Goal: Task Accomplishment & Management: Manage account settings

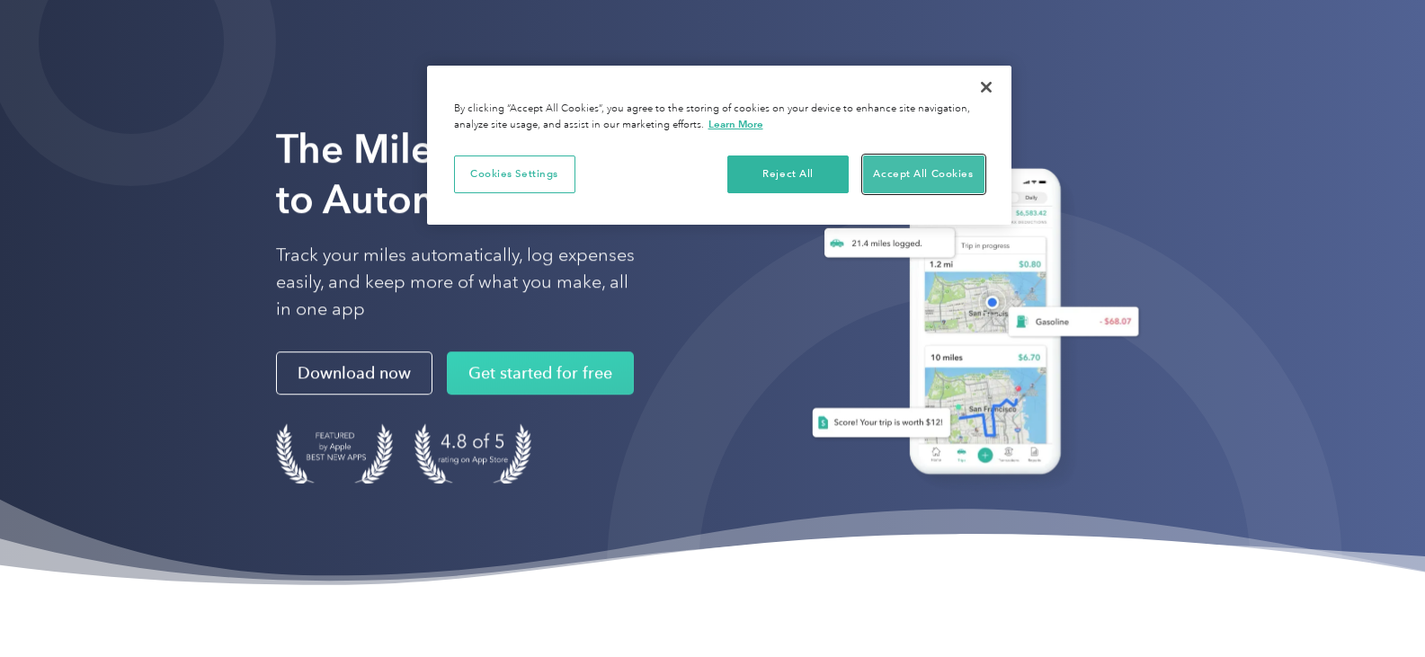
click at [940, 181] on button "Accept All Cookies" at bounding box center [923, 175] width 121 height 38
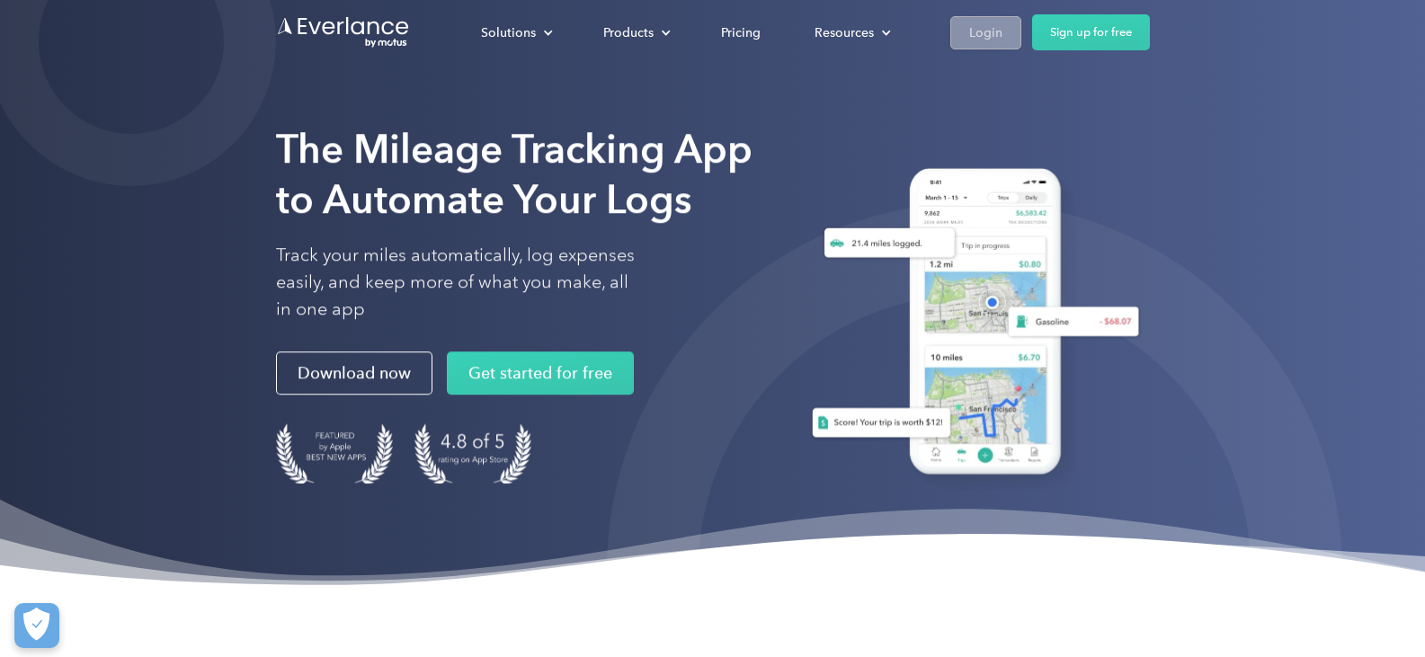
click at [982, 35] on div "Login" at bounding box center [985, 33] width 33 height 22
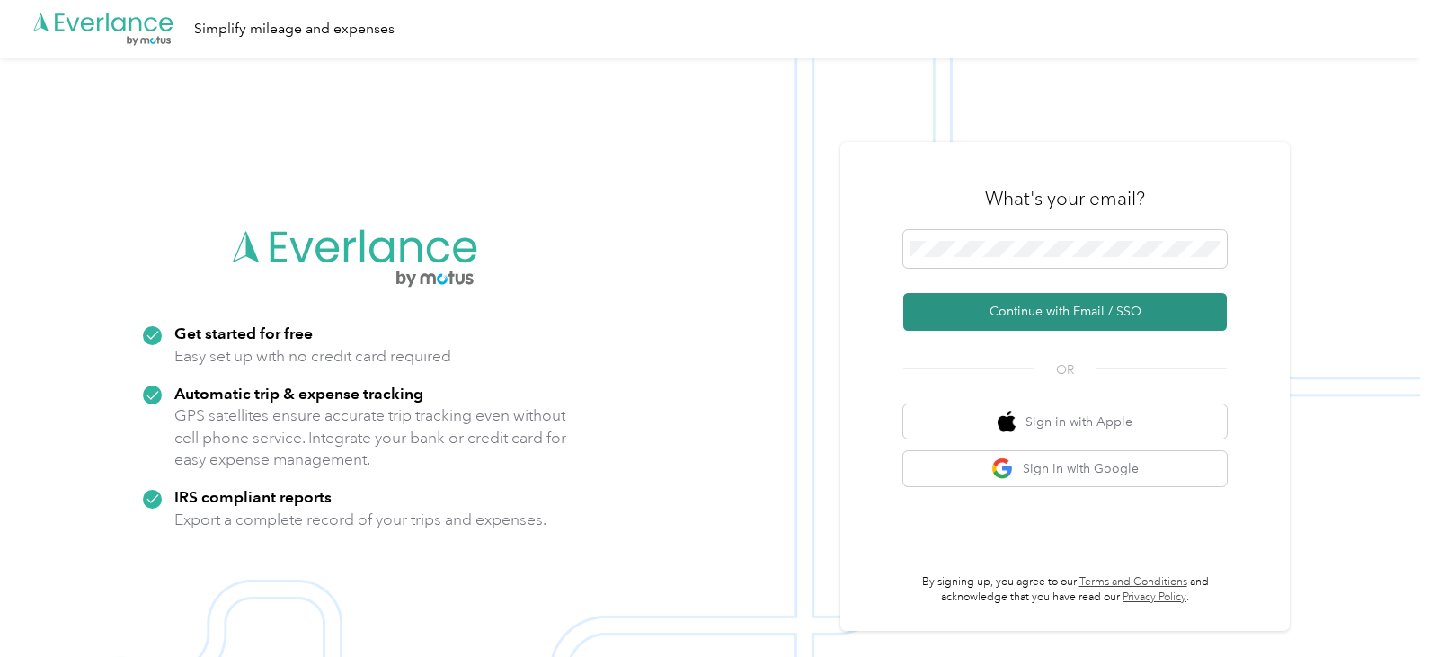
click at [991, 322] on button "Continue with Email / SSO" at bounding box center [1065, 312] width 324 height 38
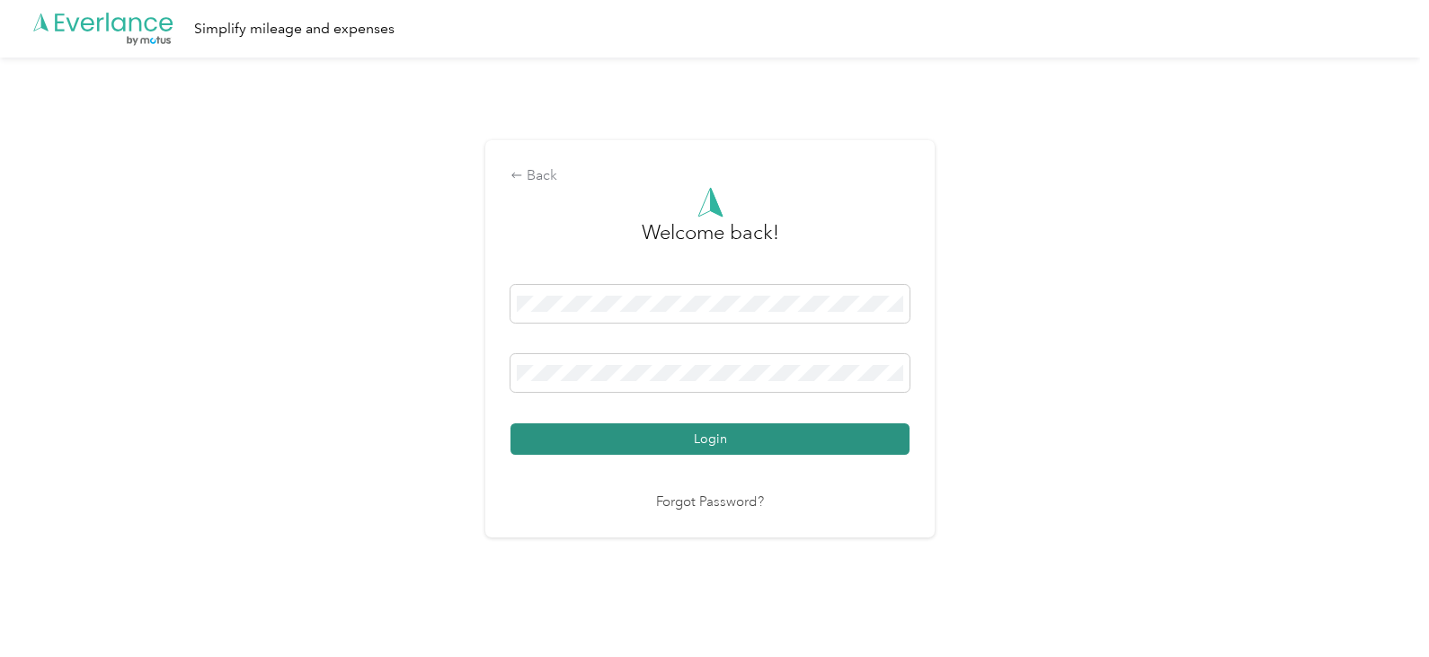
click at [666, 427] on button "Login" at bounding box center [710, 438] width 399 height 31
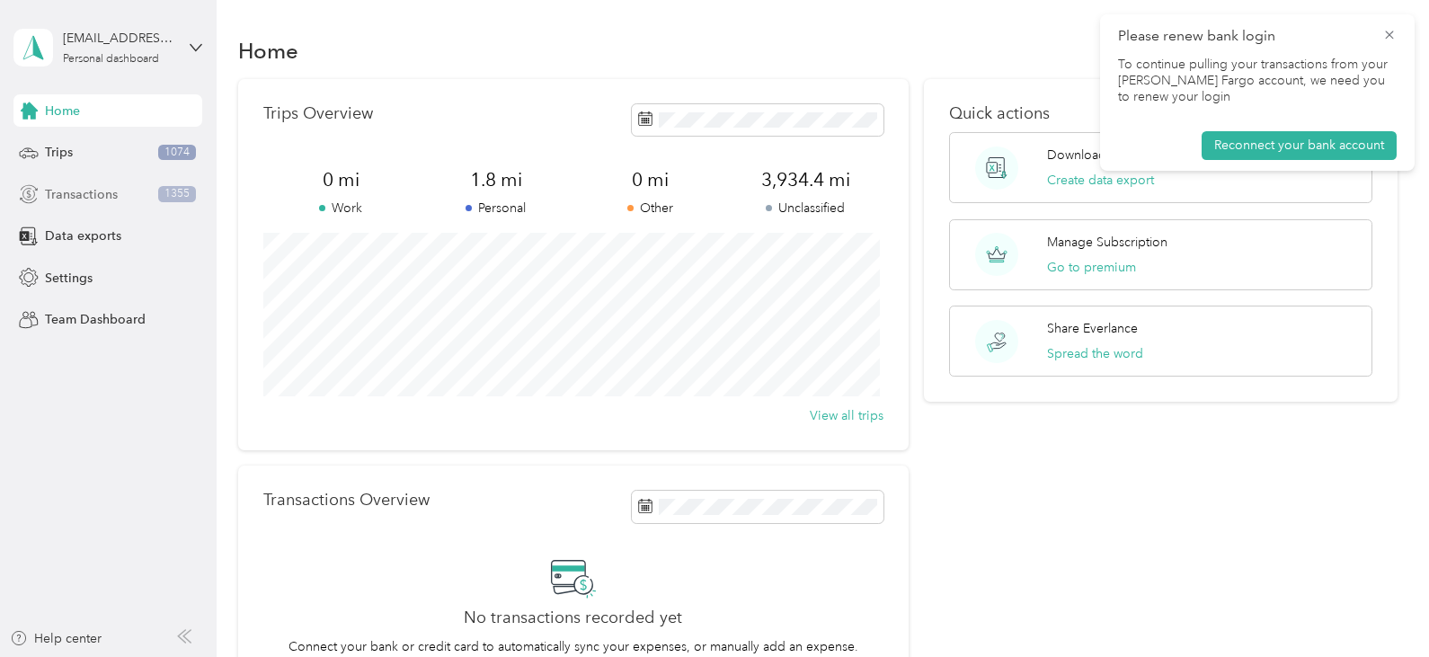
click at [123, 186] on div "Transactions 1355" at bounding box center [107, 194] width 189 height 32
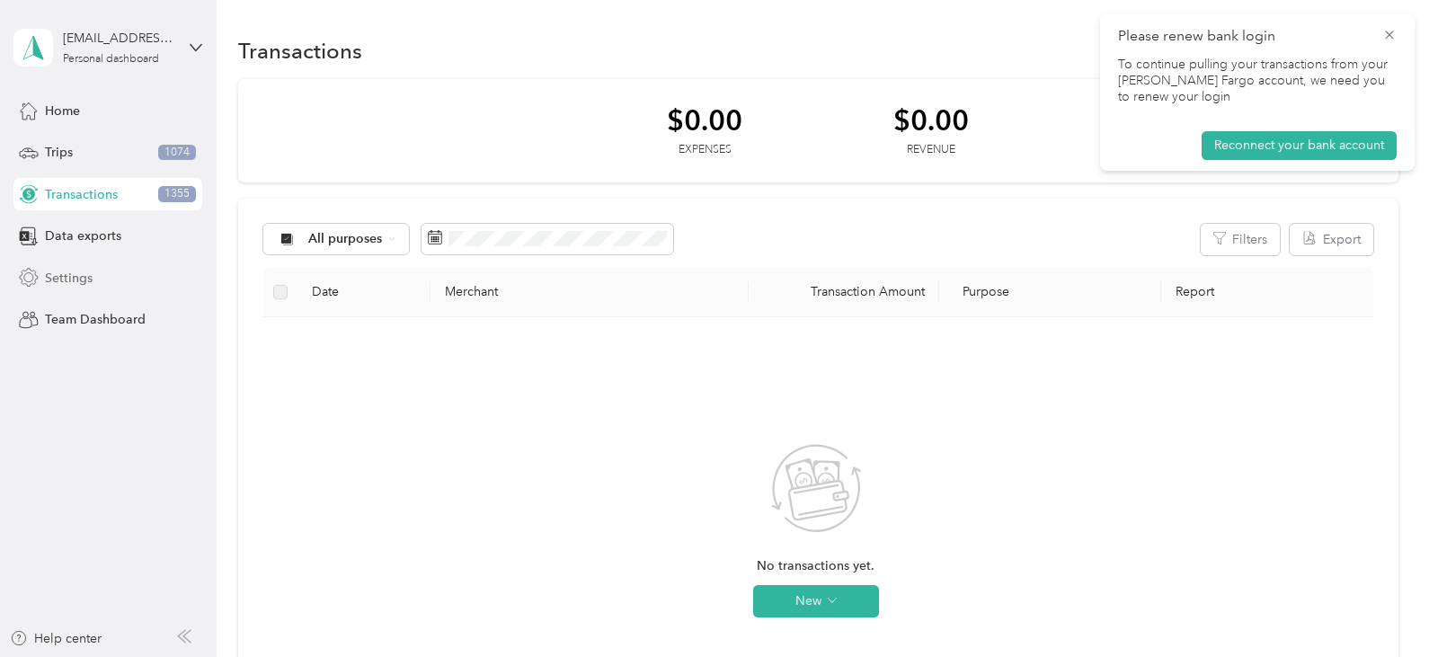
click at [149, 289] on div "Settings" at bounding box center [107, 278] width 189 height 32
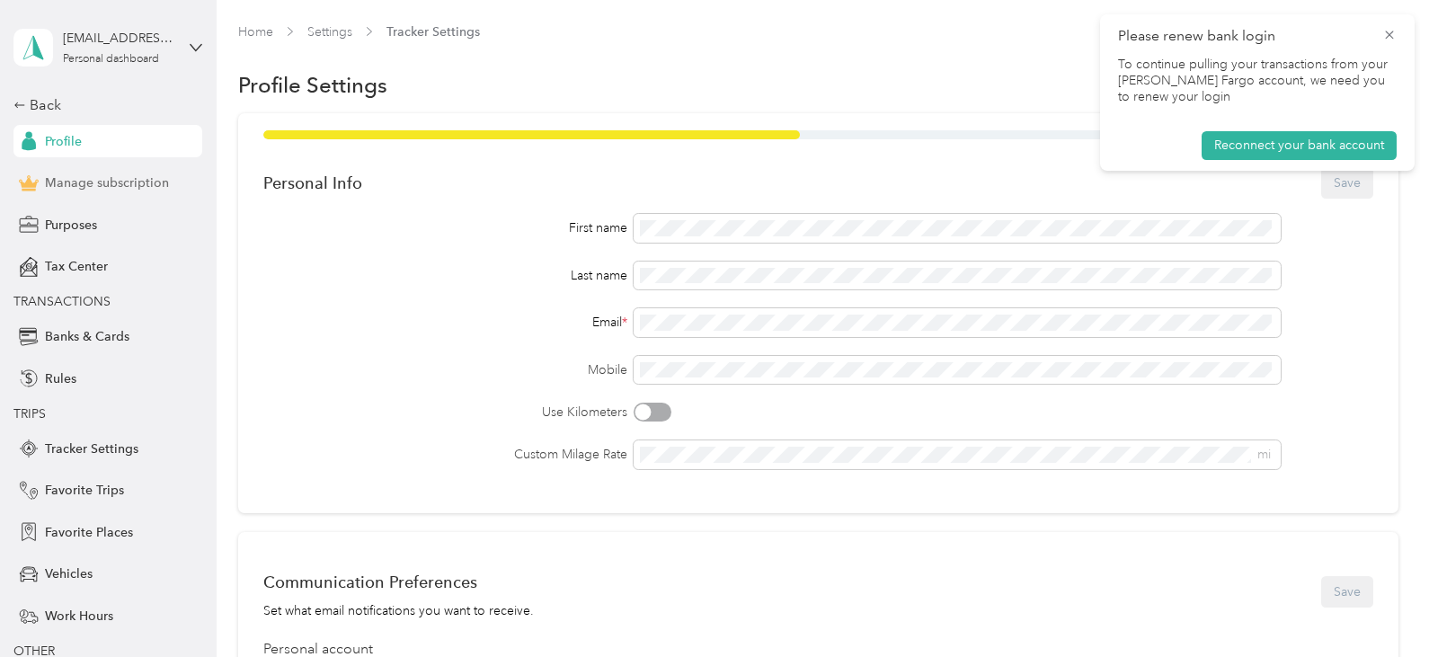
click at [129, 185] on span "Manage subscription" at bounding box center [107, 183] width 124 height 19
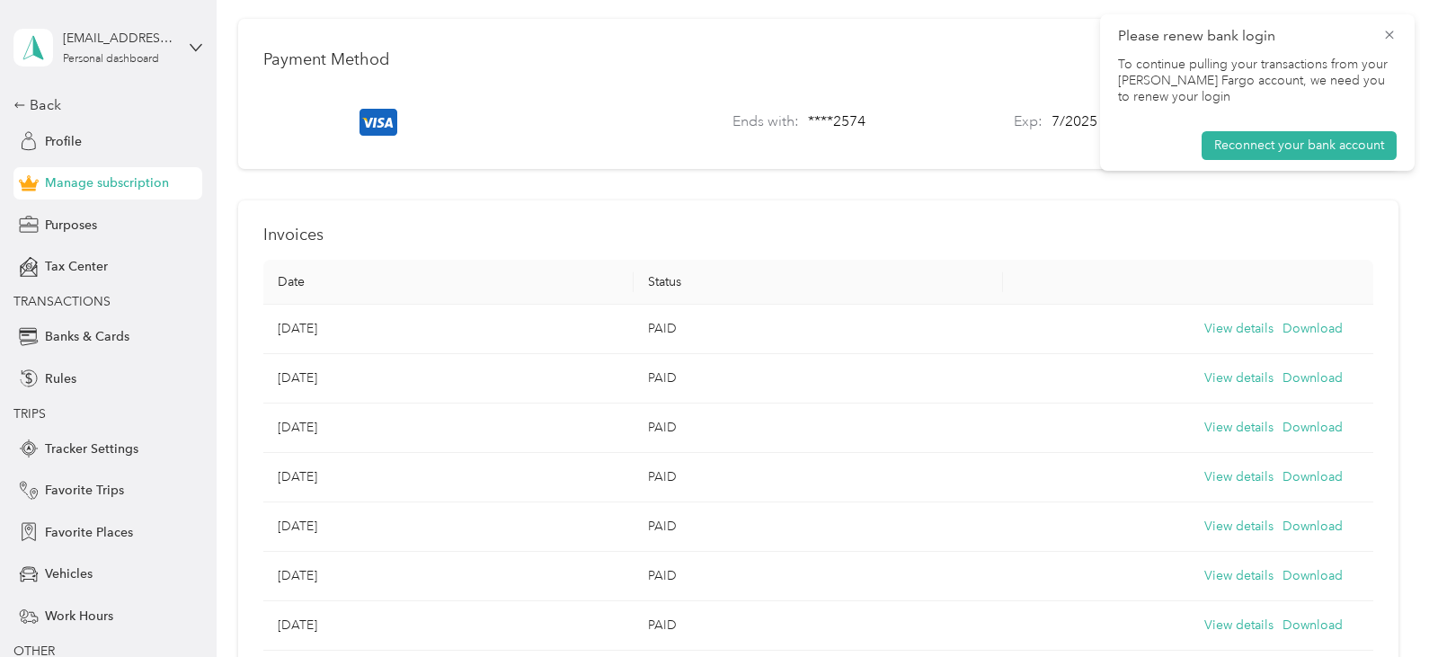
scroll to position [529, 0]
click at [1385, 37] on icon at bounding box center [1390, 35] width 14 height 16
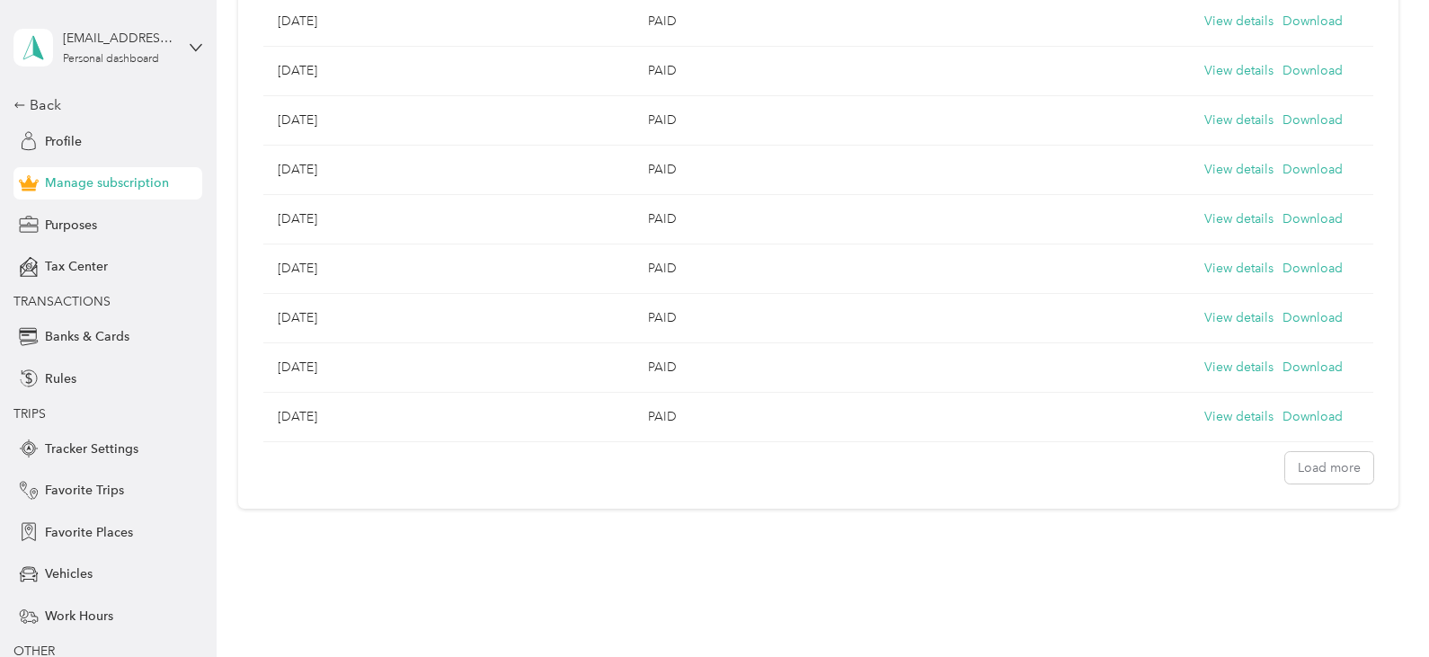
scroll to position [1384, 0]
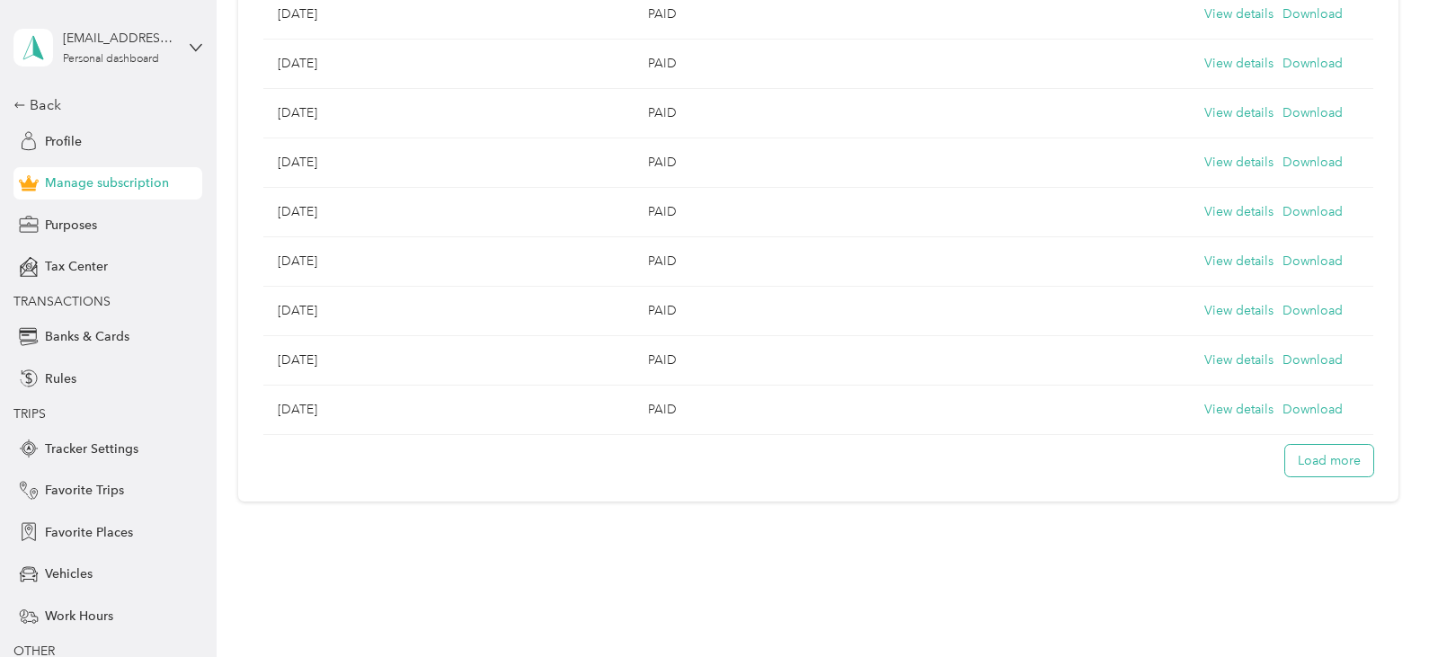
click at [1299, 475] on button "Load more" at bounding box center [1330, 460] width 88 height 31
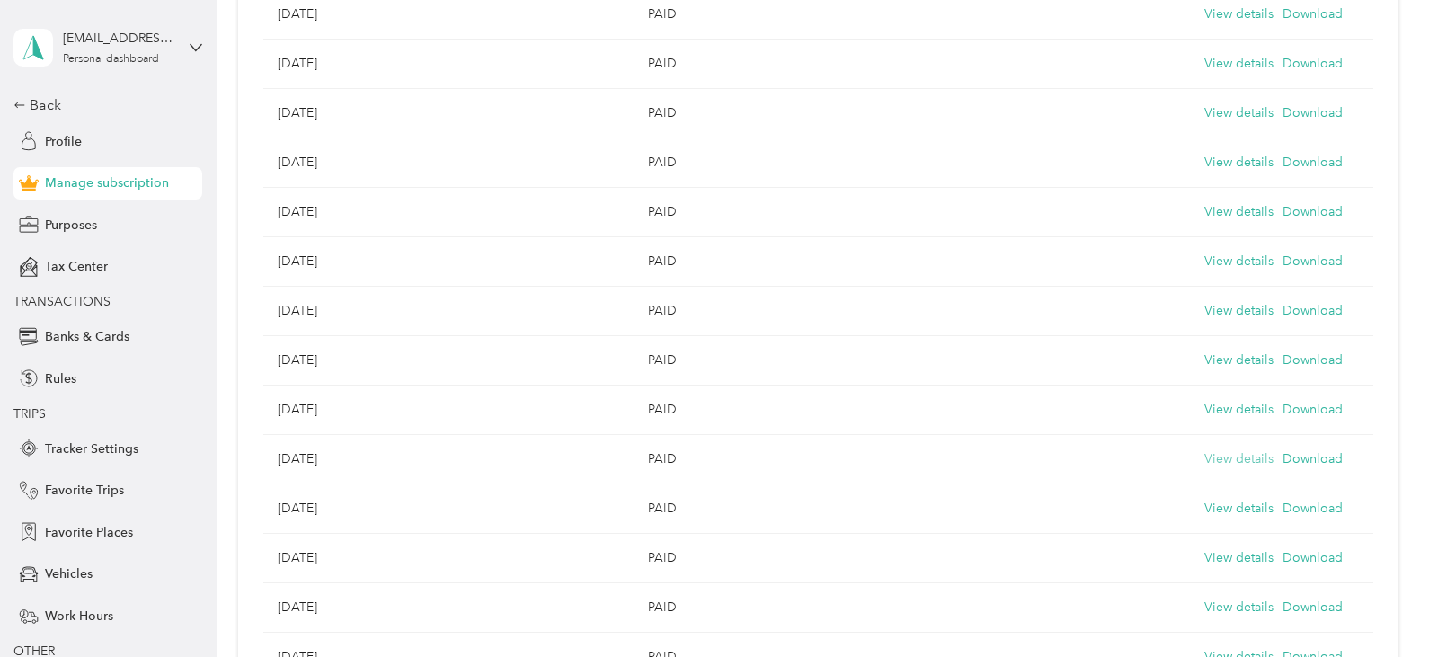
click at [1245, 469] on button "View details" at bounding box center [1239, 459] width 69 height 20
